Goal: Communication & Community: Connect with others

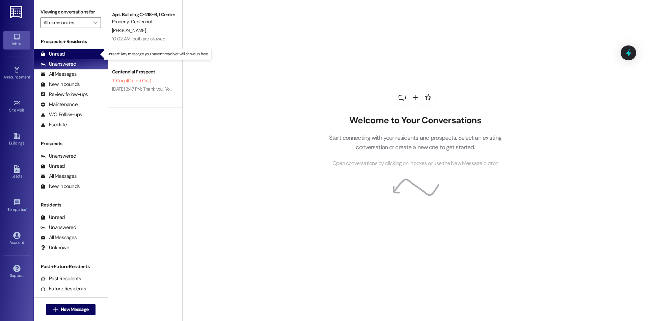
click at [73, 54] on div "Unread (0)" at bounding box center [71, 54] width 74 height 10
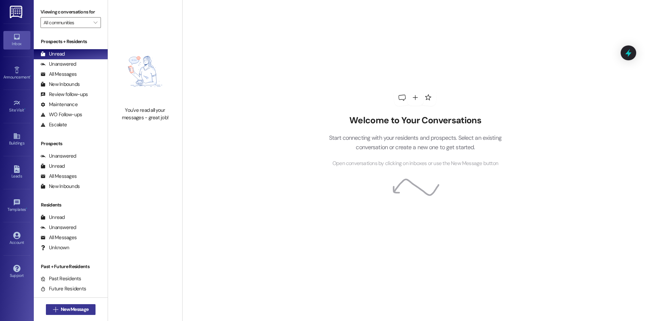
click at [75, 310] on span "New Message" at bounding box center [75, 309] width 28 height 7
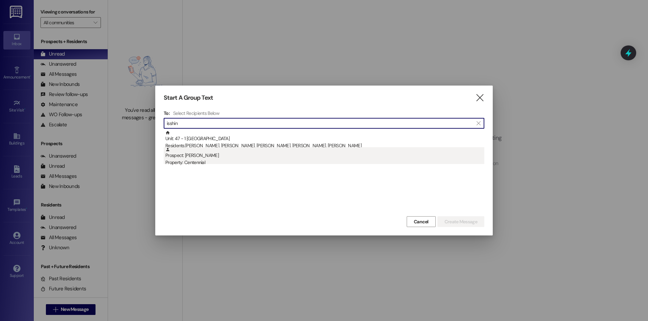
type input "isshin"
click at [292, 162] on div "Property: Centennial" at bounding box center [324, 162] width 319 height 7
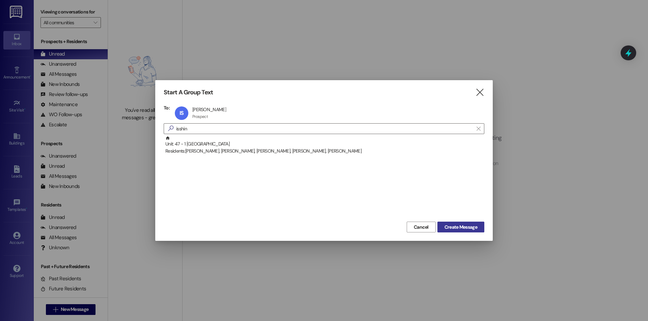
click at [474, 230] on span "Create Message" at bounding box center [460, 227] width 33 height 7
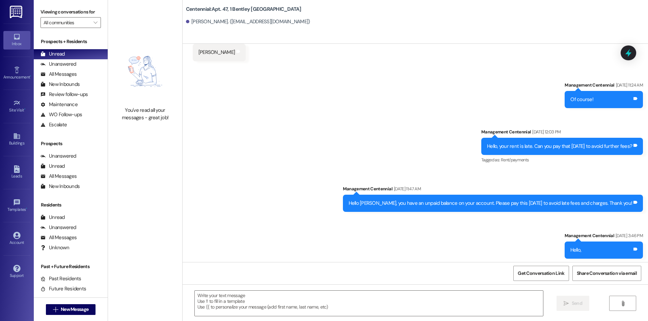
scroll to position [2074, 0]
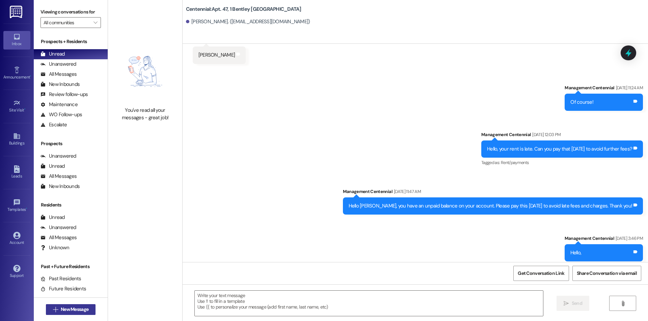
click at [62, 306] on span "New Message" at bounding box center [75, 309] width 28 height 7
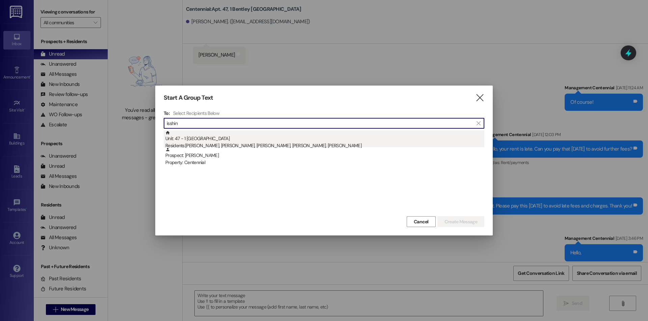
type input "isshin"
click at [313, 145] on div "Residents: [PERSON_NAME], [PERSON_NAME], [PERSON_NAME], [PERSON_NAME], [PERSON_…" at bounding box center [324, 145] width 319 height 7
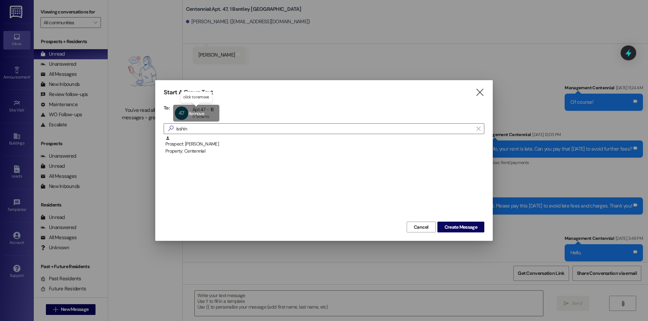
click at [201, 111] on div "47 Apt 47 - 1B Apt 47 - 1B 5 Tenants 5 Tenants click to remove" at bounding box center [196, 113] width 46 height 17
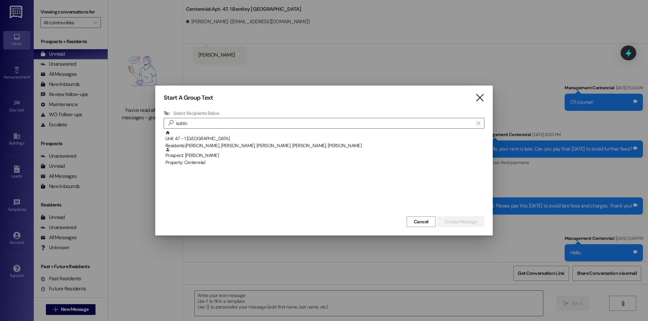
click at [480, 99] on icon "" at bounding box center [479, 97] width 9 height 7
